Goal: Task Accomplishment & Management: Complete application form

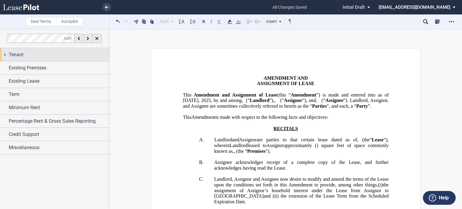
click at [37, 51] on div "Tenant" at bounding box center [59, 54] width 100 height 7
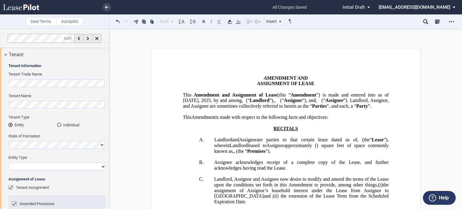
drag, startPoint x: 109, startPoint y: 65, endPoint x: 109, endPoint y: 83, distance: 18.3
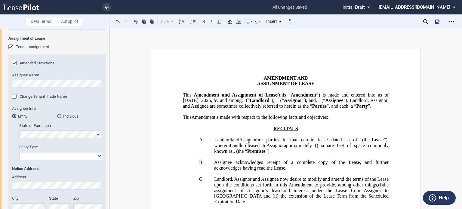
scroll to position [145, 0]
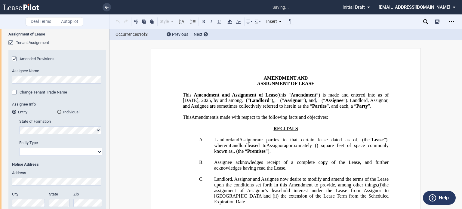
click at [96, 152] on select "Corporation Limited Liability Company General Partnership Limited Partnership O…" at bounding box center [60, 152] width 83 height 8
select select "limited liability company"
click at [19, 148] on select "Corporation Limited Liability Company General Partnership Limited Partnership O…" at bounding box center [60, 152] width 83 height 8
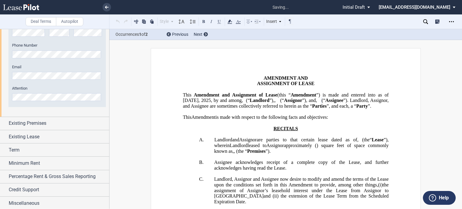
scroll to position [478, 0]
click at [59, 137] on div "Existing Lease" at bounding box center [59, 136] width 100 height 7
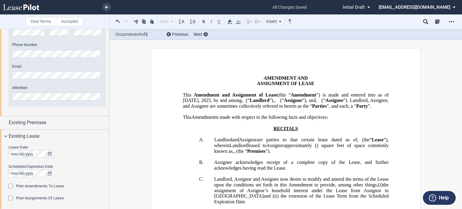
scroll to position [546, 0]
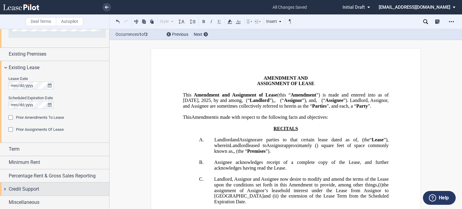
click at [40, 191] on div "Credit Support" at bounding box center [59, 189] width 100 height 7
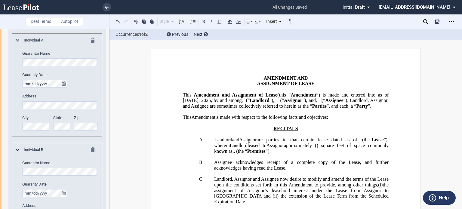
scroll to position [818, 0]
click at [21, 58] on div "Individual A Guarantor Name Guaranty Date Address City State Zip" at bounding box center [57, 85] width 82 height 99
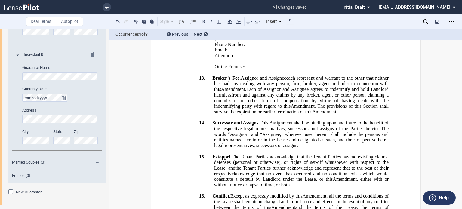
scroll to position [921, 0]
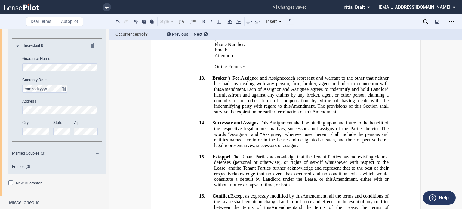
click at [97, 153] on md-icon at bounding box center [100, 155] width 8 height 7
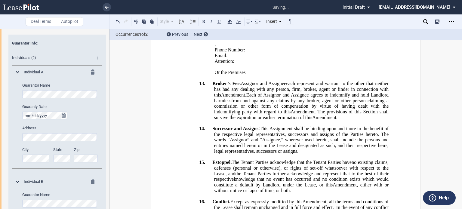
scroll to position [783, 0]
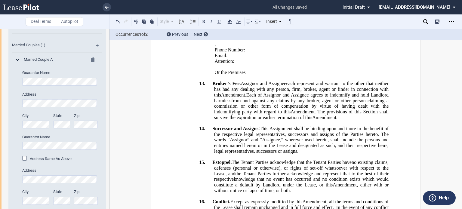
scroll to position [1106, 0]
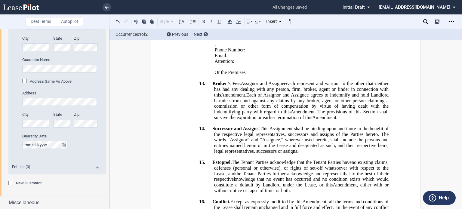
click at [9, 181] on div "New Guarantor" at bounding box center [11, 184] width 6 height 6
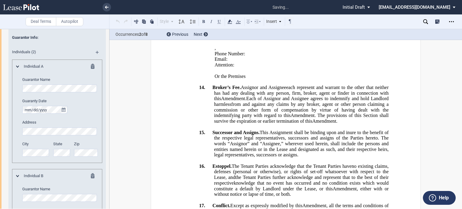
scroll to position [786, 0]
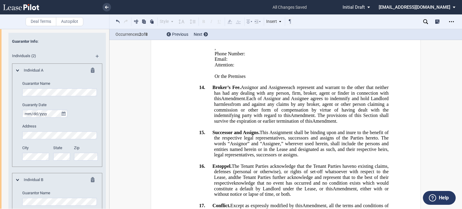
click at [19, 91] on div "Individual A Guarantor Name Guaranty Date Address City State Zip" at bounding box center [57, 117] width 82 height 99
click at [22, 129] on editor-control "Address" at bounding box center [60, 131] width 76 height 15
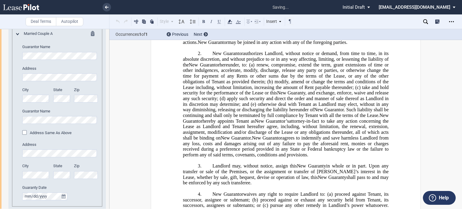
scroll to position [2725, 0]
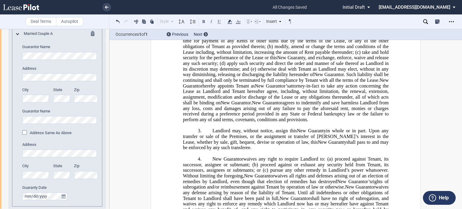
click at [25, 134] on div "Address Same As Above" at bounding box center [25, 133] width 6 height 6
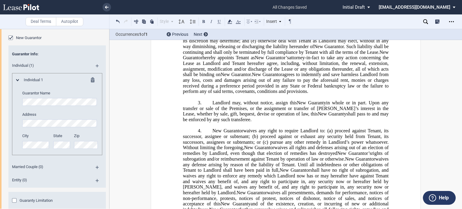
scroll to position [1275, 0]
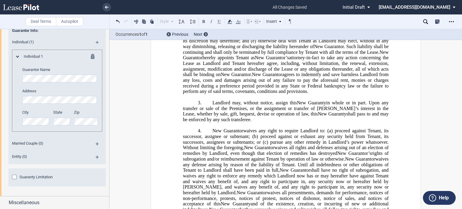
click at [96, 143] on md-icon at bounding box center [100, 145] width 8 height 7
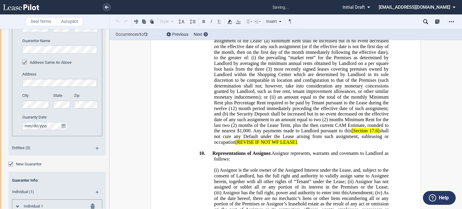
scroll to position [1099, 0]
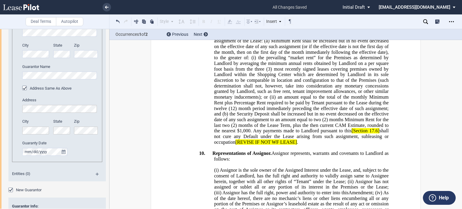
click at [19, 103] on div "Married Couple A Guarantor Name Address City State Zip Guarantor Name Address S…" at bounding box center [57, 70] width 82 height 169
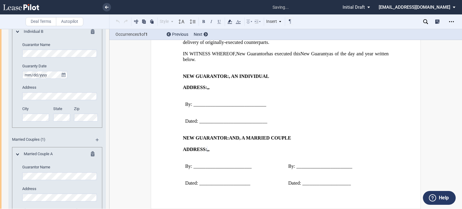
scroll to position [926, 0]
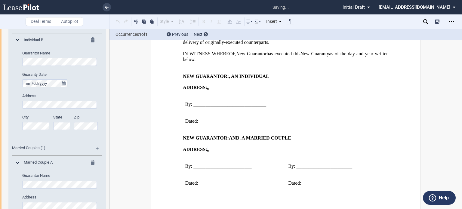
click at [13, 124] on div "Individual B Guarantor Name Guaranty Date Address City State Zip" at bounding box center [57, 84] width 90 height 103
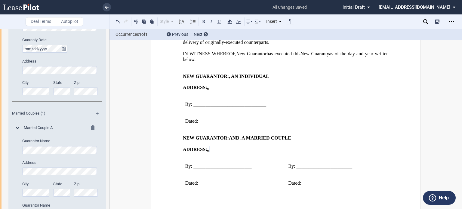
scroll to position [954, 0]
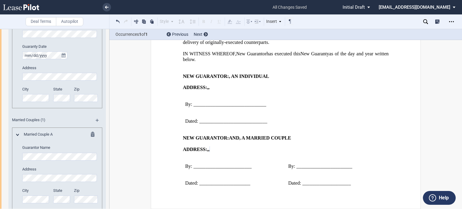
click at [71, 97] on div "City State Zip" at bounding box center [60, 97] width 83 height 21
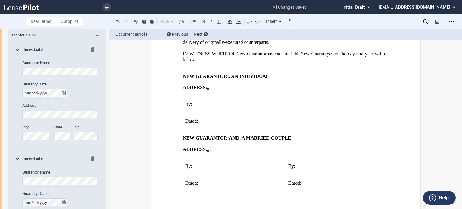
scroll to position [792, 0]
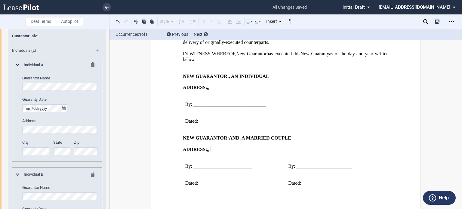
click at [22, 88] on div "Individual A Guarantor Name Guaranty Date Address City State Zip" at bounding box center [57, 111] width 82 height 99
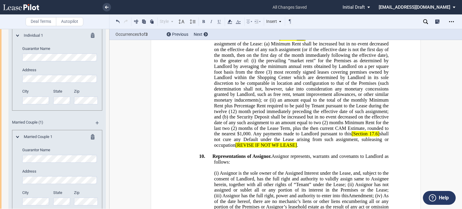
scroll to position [1223, 0]
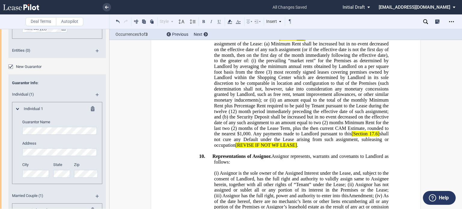
click at [91, 111] on md-icon at bounding box center [94, 109] width 7 height 7
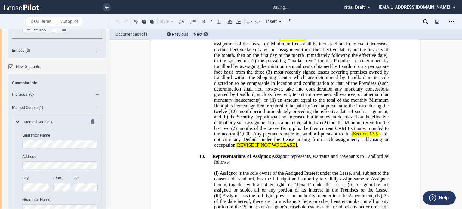
drag, startPoint x: 107, startPoint y: 182, endPoint x: 109, endPoint y: 170, distance: 12.4
click at [109, 170] on div at bounding box center [54, 119] width 109 height 180
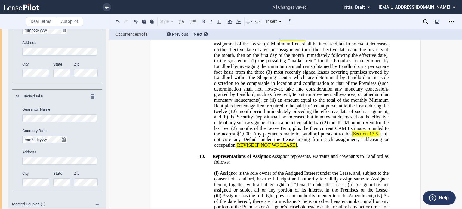
scroll to position [862, 0]
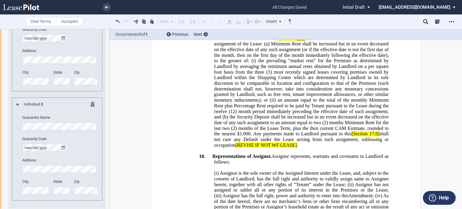
click at [14, 127] on div "Individual B Guarantor Name Guaranty Date Address City State Zip" at bounding box center [57, 148] width 90 height 103
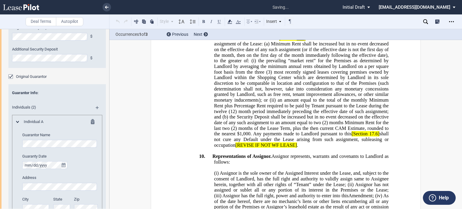
scroll to position [741, 0]
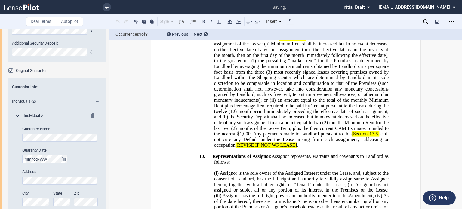
click at [11, 68] on div "Original Guarantor" at bounding box center [11, 71] width 6 height 6
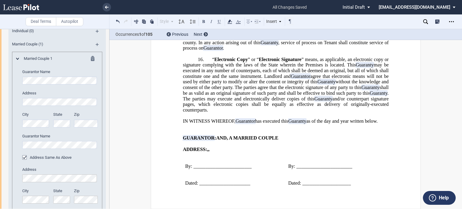
scroll to position [886, 0]
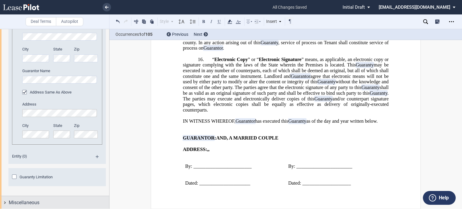
click at [34, 199] on span "Miscellaneous" at bounding box center [24, 202] width 31 height 7
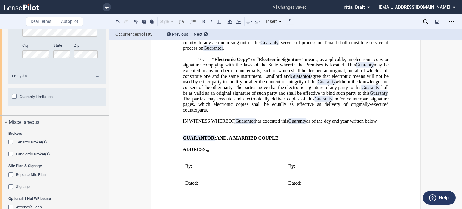
scroll to position [977, 0]
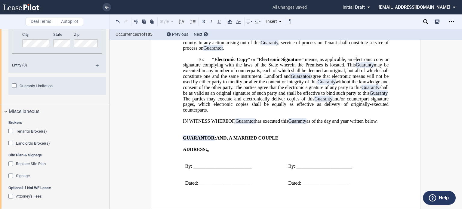
click at [9, 197] on div "Attorney's Fees" at bounding box center [11, 197] width 6 height 6
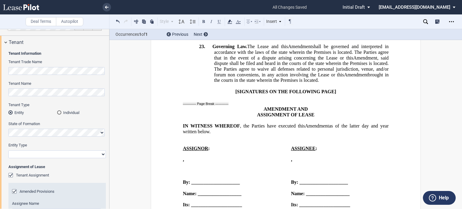
scroll to position [0, 0]
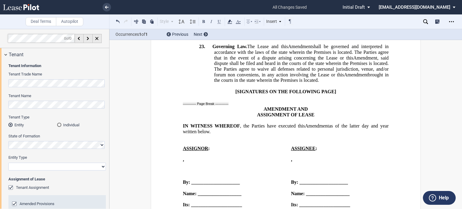
click at [102, 167] on select "Corporation Limited Liability Company General Partnership Limited Partnership O…" at bounding box center [56, 167] width 97 height 8
select select "limited liability company"
click at [8, 163] on select "Corporation Limited Liability Company General Partnership Limited Partnership O…" at bounding box center [56, 167] width 97 height 8
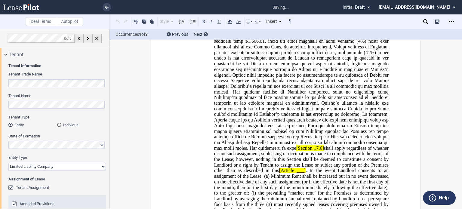
scroll to position [9, 0]
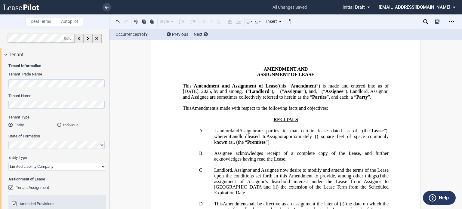
click at [58, 125] on div "Individual" at bounding box center [59, 125] width 4 height 4
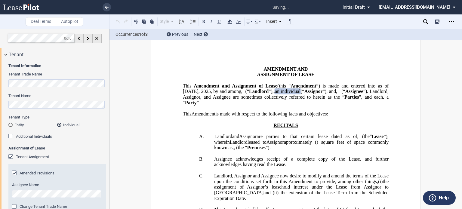
click at [10, 134] on div "Additional Individuals" at bounding box center [11, 137] width 6 height 6
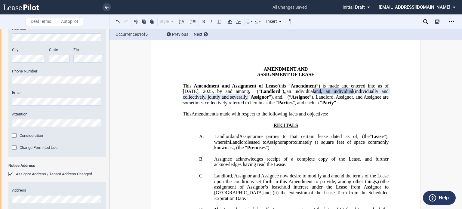
scroll to position [308, 0]
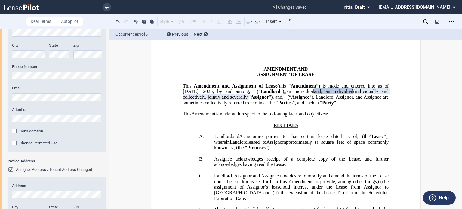
click at [7, 115] on div "Tenant Information Tenant Trade Name Tenant Name Tenant Type Entity Individual …" at bounding box center [54, 26] width 109 height 547
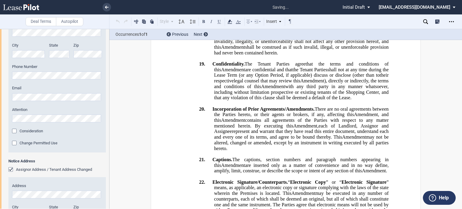
scroll to position [1812, 0]
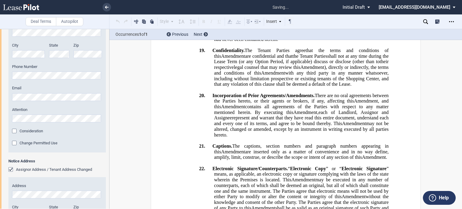
click at [4, 122] on div "Tenant Information Tenant Trade Name Tenant Name Tenant Type Entity Individual …" at bounding box center [54, 26] width 109 height 547
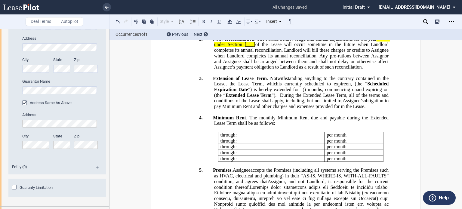
scroll to position [421, 0]
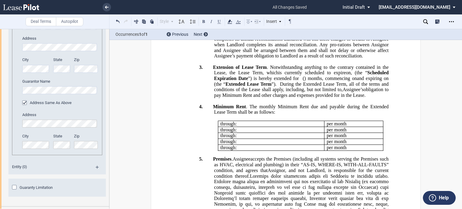
click at [224, 36] on span "_____ under Section" at bounding box center [302, 30] width 176 height 11
drag, startPoint x: 223, startPoint y: 113, endPoint x: 306, endPoint y: 112, distance: 83.0
click at [306, 58] on span "NNN Reconciliation . The Parties acknowledge that annual adjustments for the ye…" at bounding box center [301, 41] width 177 height 33
click at [231, 20] on icon at bounding box center [229, 21] width 7 height 7
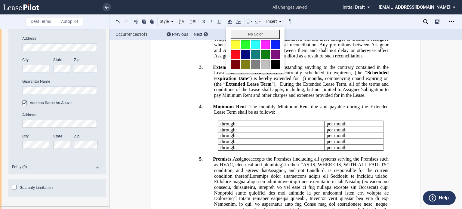
click at [237, 35] on button "No Color" at bounding box center [255, 34] width 49 height 9
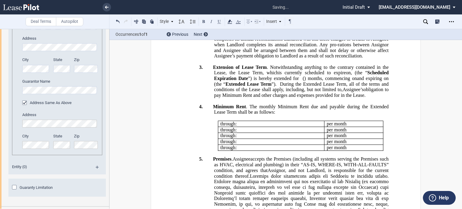
click at [249, 58] on span "of the Lease will occur sometime in the future when Landlord completes its annu…" at bounding box center [302, 45] width 176 height 28
drag, startPoint x: 268, startPoint y: 115, endPoint x: 285, endPoint y: 114, distance: 16.6
click at [285, 58] on span "NNN Reconciliation . The Parties acknowledge that annual adjustments for the ye…" at bounding box center [301, 41] width 177 height 33
click at [229, 20] on use at bounding box center [229, 22] width 5 height 4
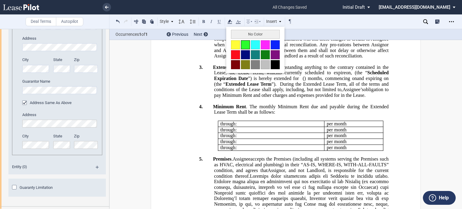
click at [247, 45] on button at bounding box center [245, 44] width 9 height 9
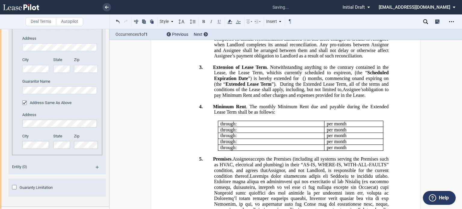
click at [260, 58] on span "o f the Lease will occur sometime in the future when Landlord completes its ann…" at bounding box center [302, 45] width 176 height 28
drag, startPoint x: 459, startPoint y: 52, endPoint x: 459, endPoint y: 55, distance: 3.3
click at [459, 55] on div "Deal Terms Autopilot Style 1. SECTION (a) Subsection Normal Normal 8pt 9pt 10pt…" at bounding box center [231, 119] width 462 height 180
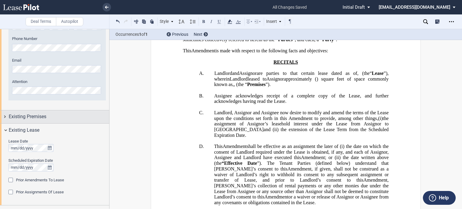
scroll to position [499, 0]
click at [78, 116] on div "Existing Premises" at bounding box center [59, 115] width 100 height 7
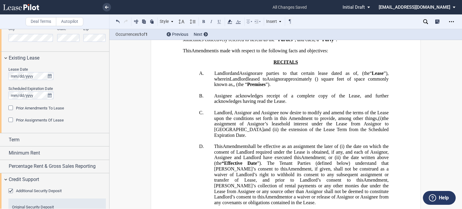
scroll to position [645, 0]
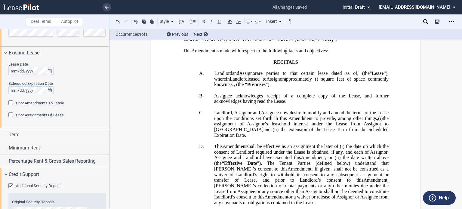
click at [12, 102] on div "Prior Amendments To Lease" at bounding box center [11, 103] width 6 height 6
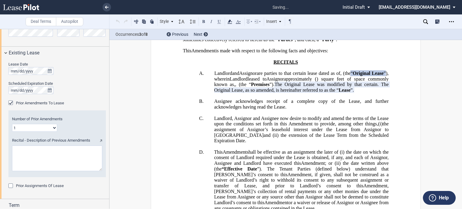
click at [54, 127] on select "1 2 3 4 5 6 7 8 9 10 11 12" at bounding box center [34, 128] width 45 height 8
select select "number:2"
click at [12, 124] on select "1 2 3 4 5 6 7 8 9 10 11 12" at bounding box center [34, 128] width 45 height 8
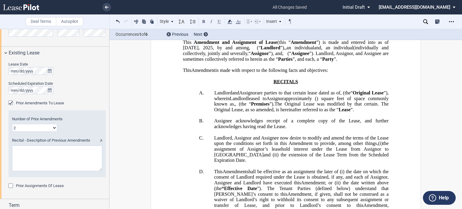
scroll to position [0, 0]
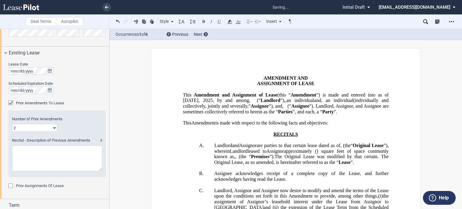
click at [9, 187] on div "Prior Assignments Of Lease" at bounding box center [11, 186] width 6 height 6
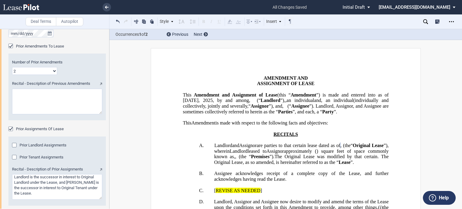
scroll to position [737, 0]
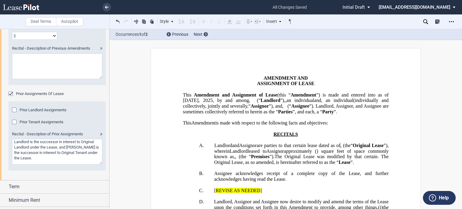
click at [16, 109] on div "Prior Landlord Assignments" at bounding box center [15, 111] width 6 height 6
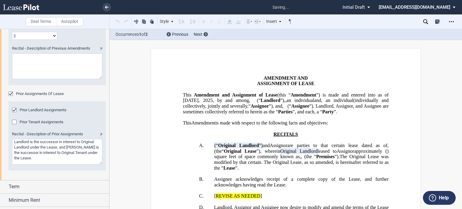
click at [15, 121] on div "Prior Tenant Assignments" at bounding box center [15, 123] width 6 height 6
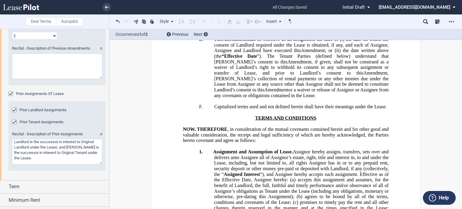
scroll to position [95, 0]
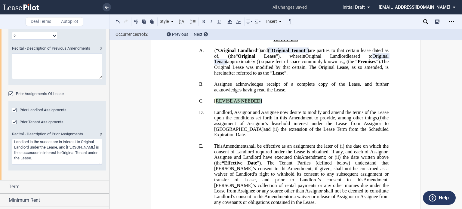
drag, startPoint x: 370, startPoint y: 143, endPoint x: 376, endPoint y: 148, distance: 7.7
click at [376, 104] on p "C. ﻿ ﻿ [ REVISE AS NEEDED ]" at bounding box center [301, 101] width 174 height 6
drag, startPoint x: 462, startPoint y: 39, endPoint x: 462, endPoint y: 45, distance: 5.4
click at [462, 45] on div "Deal Terms Autopilot Style A. Section (a) Subsection Normal Normal 8pt 9pt 10pt…" at bounding box center [231, 119] width 462 height 180
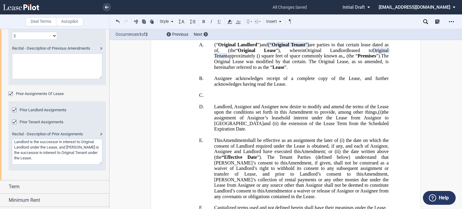
scroll to position [67, 0]
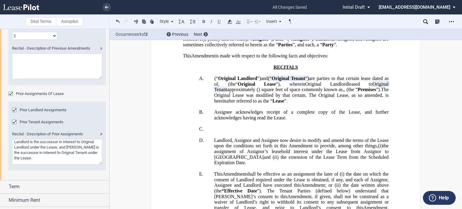
click at [214, 81] on span "(“" at bounding box center [216, 78] width 4 height 5
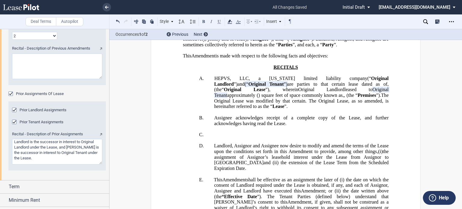
click at [244, 87] on span "(“" at bounding box center [246, 83] width 4 height 5
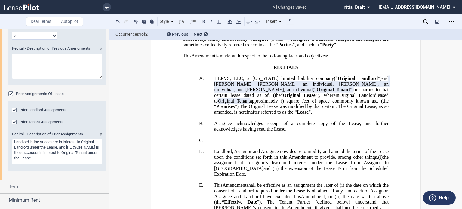
click at [46, 61] on textarea "Recital - Description of Previous Amendments" at bounding box center [57, 67] width 90 height 26
paste textarea "First Amendment to Lease dated [DATE] and that certain [MEDICAL_DATA] Temporary…"
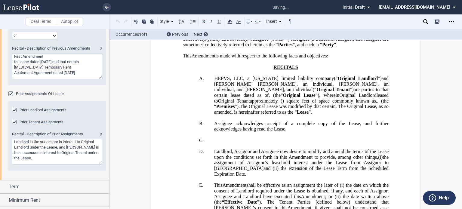
click at [49, 57] on textarea "Recital - Description of Previous Amendments" at bounding box center [57, 67] width 90 height 26
click at [23, 62] on textarea "Recital - Description of Previous Amendments" at bounding box center [57, 67] width 90 height 26
click at [90, 66] on textarea "Recital - Description of Previous Amendments" at bounding box center [57, 67] width 90 height 26
click at [82, 66] on textarea "Recital - Description of Previous Amendments" at bounding box center [57, 67] width 90 height 26
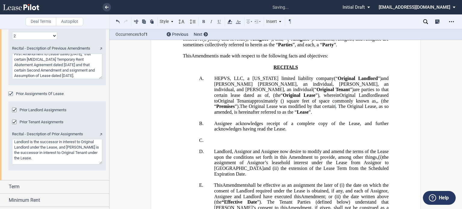
type textarea "First Amendment to Lease dated [DATE], that certain [MEDICAL_DATA] Temporary Re…"
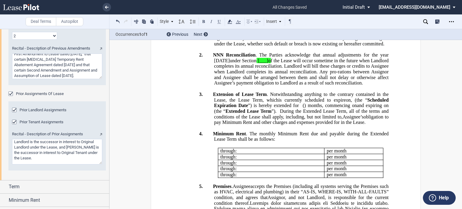
scroll to position [405, 0]
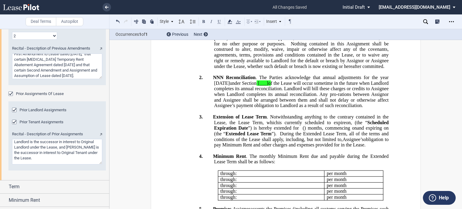
click at [268, 86] on span "[___]" at bounding box center [263, 82] width 11 height 5
drag, startPoint x: 261, startPoint y: 192, endPoint x: 286, endPoint y: 189, distance: 25.8
click at [286, 108] on span "NNN Reconciliation . The Parties acknowledge that annual adjustments for the ye…" at bounding box center [301, 91] width 177 height 33
click at [226, 20] on icon at bounding box center [229, 21] width 7 height 7
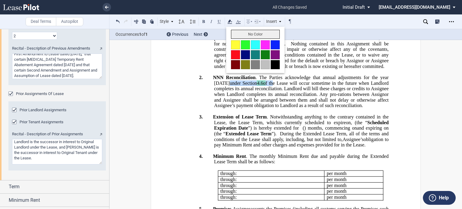
click at [235, 38] on button "No Color" at bounding box center [255, 34] width 49 height 9
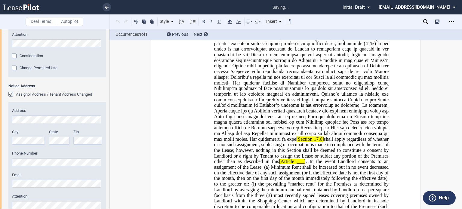
scroll to position [1794, 0]
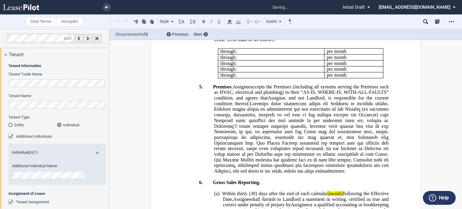
scroll to position [15, 0]
